Goal: Go to known website: Access a specific website the user already knows

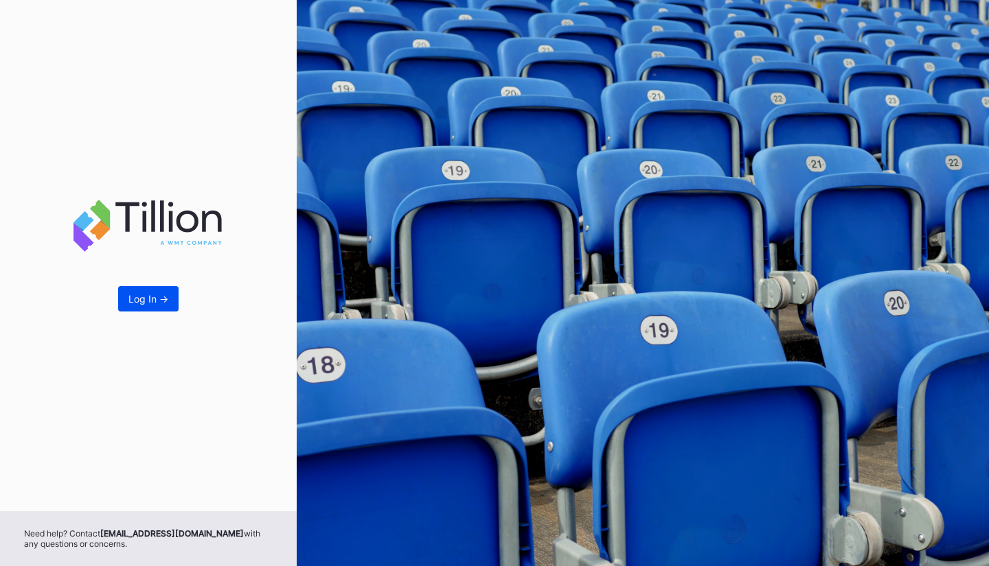
click at [131, 305] on div "Log In ->" at bounding box center [148, 299] width 40 height 12
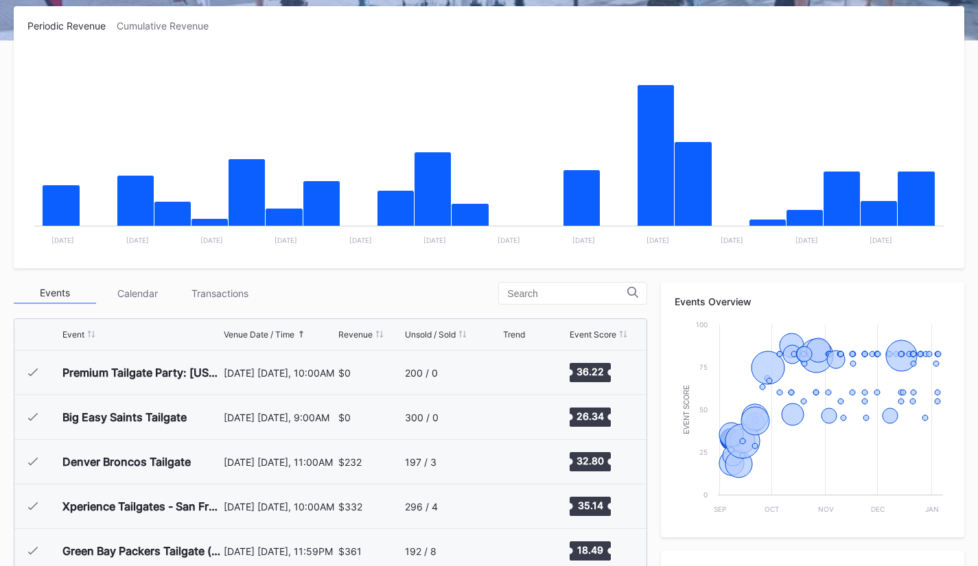
scroll to position [229, 0]
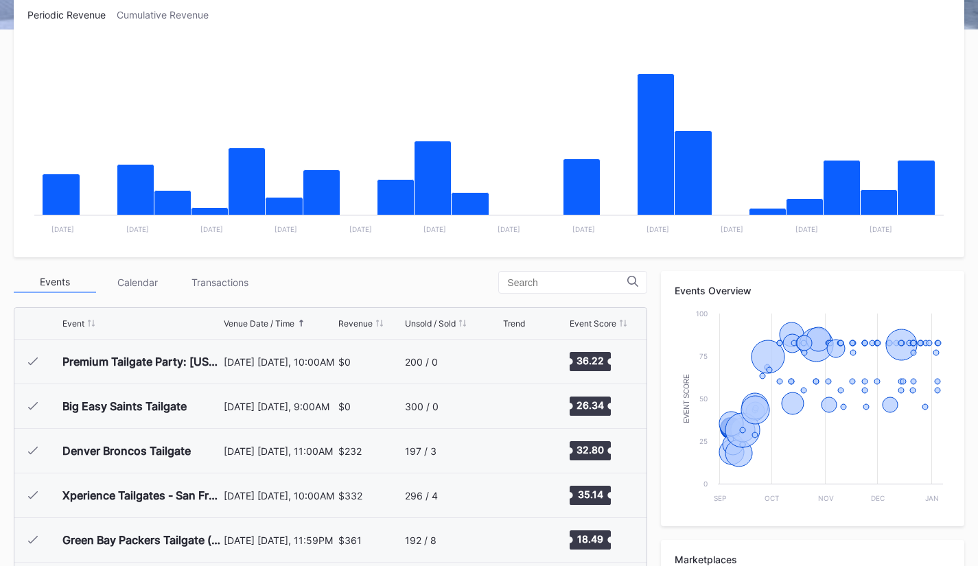
click at [300, 323] on icon at bounding box center [301, 323] width 7 height 7
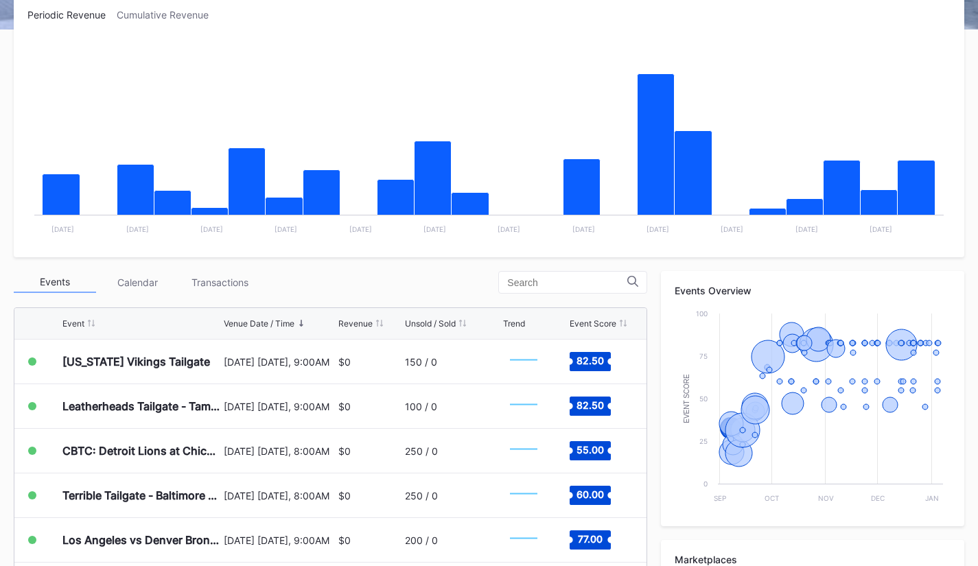
scroll to position [625, 0]
click at [301, 322] on icon at bounding box center [301, 323] width 7 height 7
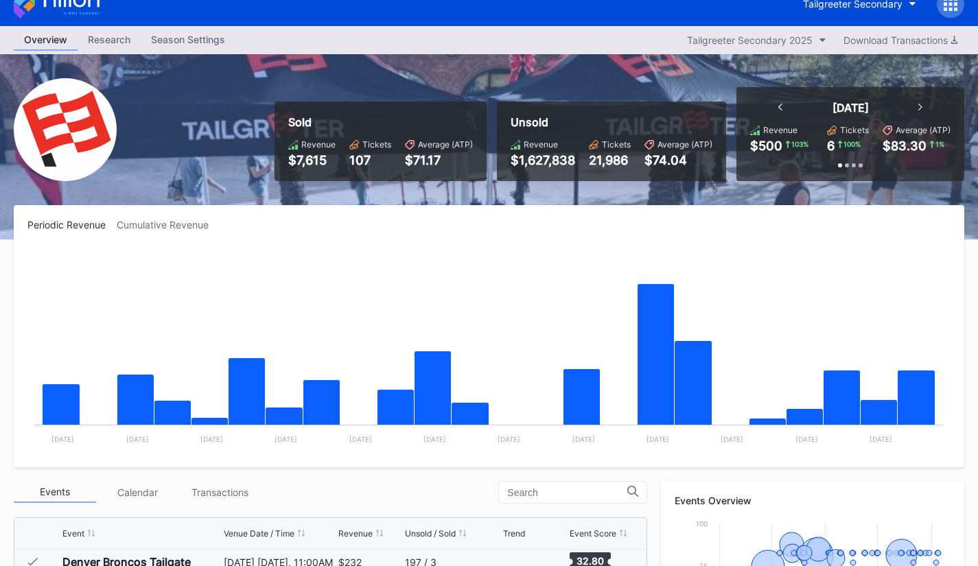
scroll to position [18, 0]
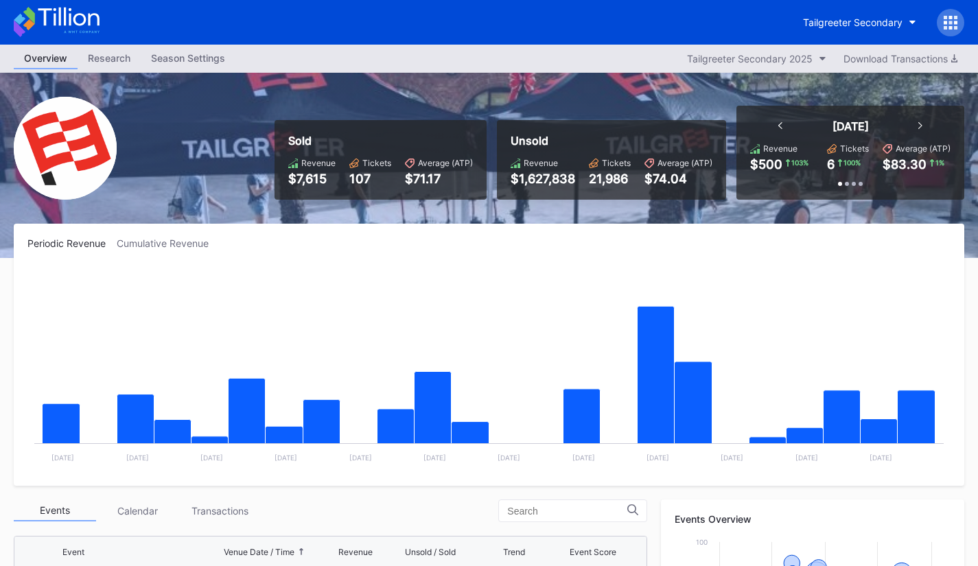
scroll to position [625, 0]
